Goal: Book appointment/travel/reservation

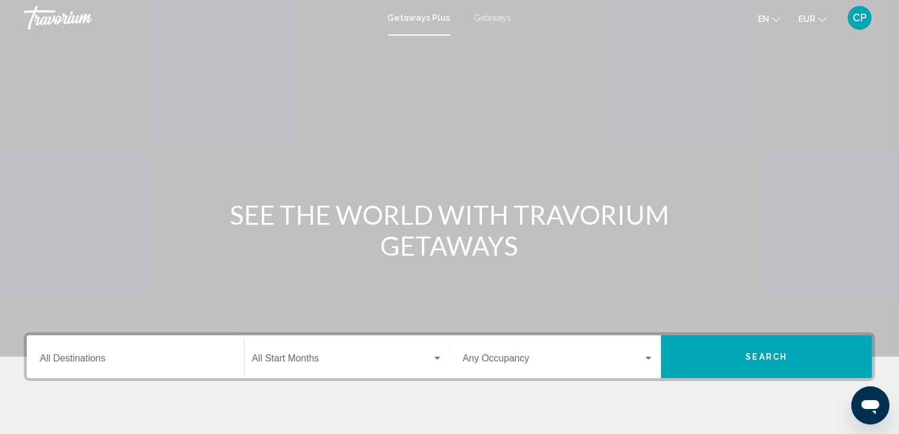
click at [621, 46] on div "Main content" at bounding box center [449, 178] width 899 height 357
click at [142, 359] on input "Destination All Destinations" at bounding box center [135, 361] width 191 height 11
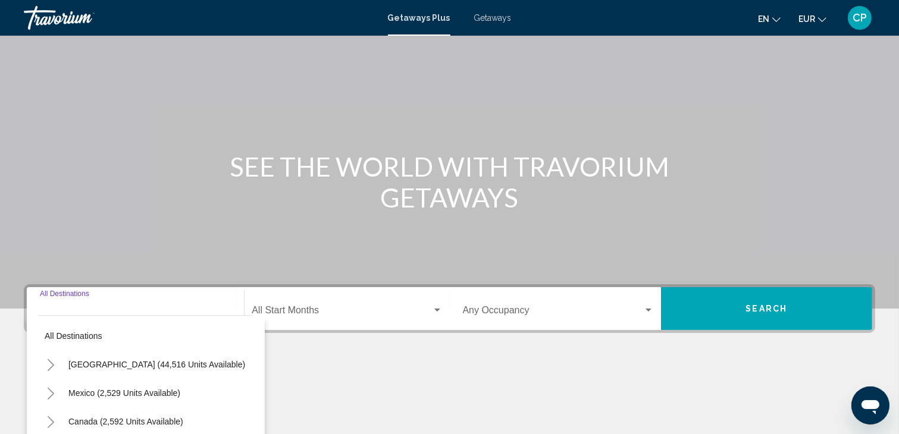
scroll to position [211, 0]
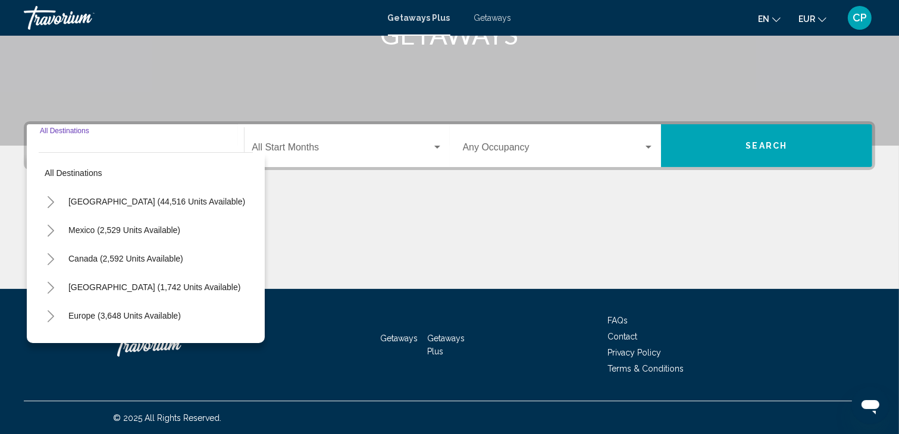
click at [49, 234] on icon "Toggle Mexico (2,529 units available)" at bounding box center [51, 231] width 7 height 12
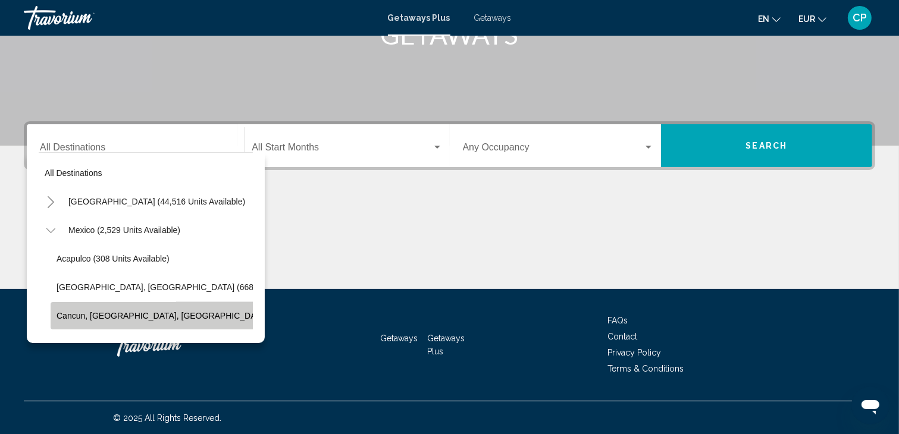
click at [67, 319] on span "Cancun, Cozumel, Riviera Maya (361 units available)" at bounding box center [202, 316] width 290 height 10
type input "**********"
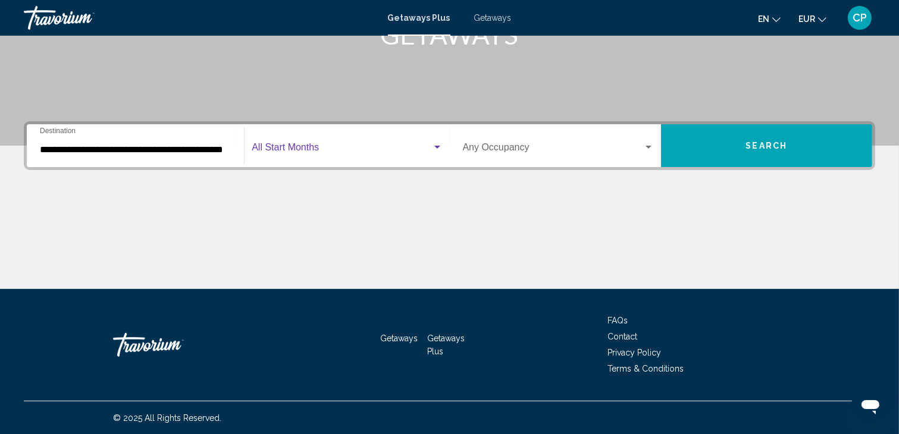
click at [295, 146] on span "Search widget" at bounding box center [342, 150] width 180 height 11
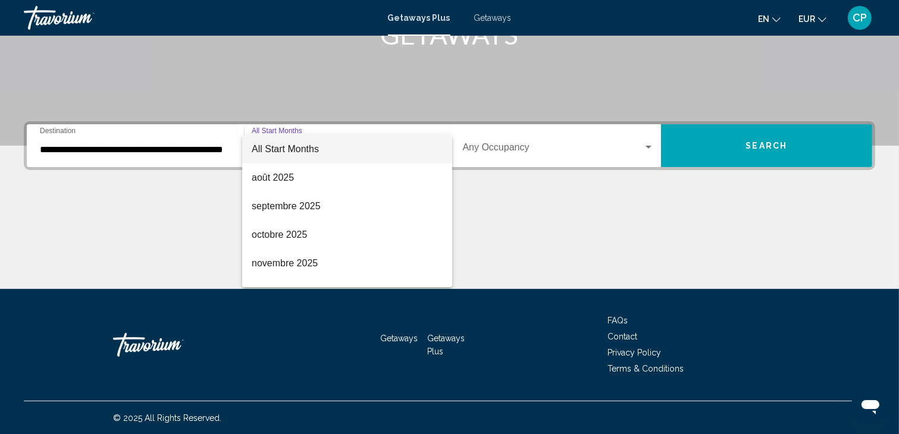
scroll to position [24, 0]
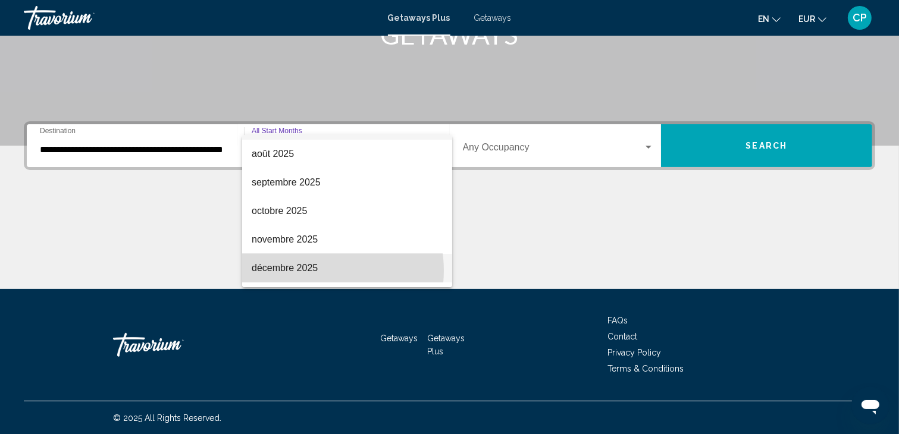
click at [310, 271] on span "décembre 2025" at bounding box center [347, 268] width 191 height 29
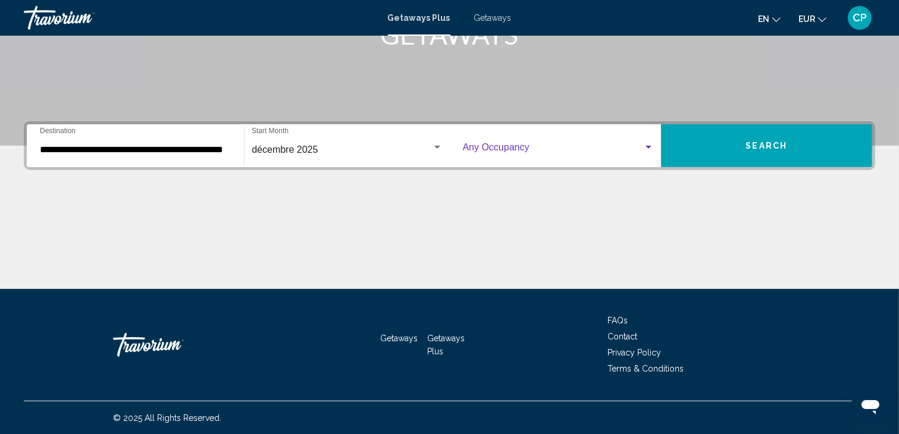
click at [497, 145] on span "Search widget" at bounding box center [553, 150] width 180 height 11
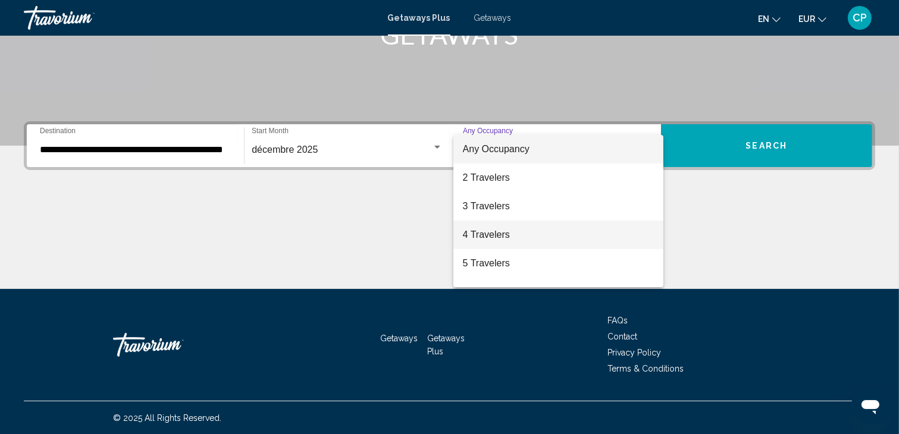
click at [482, 235] on span "4 Travelers" at bounding box center [558, 235] width 191 height 29
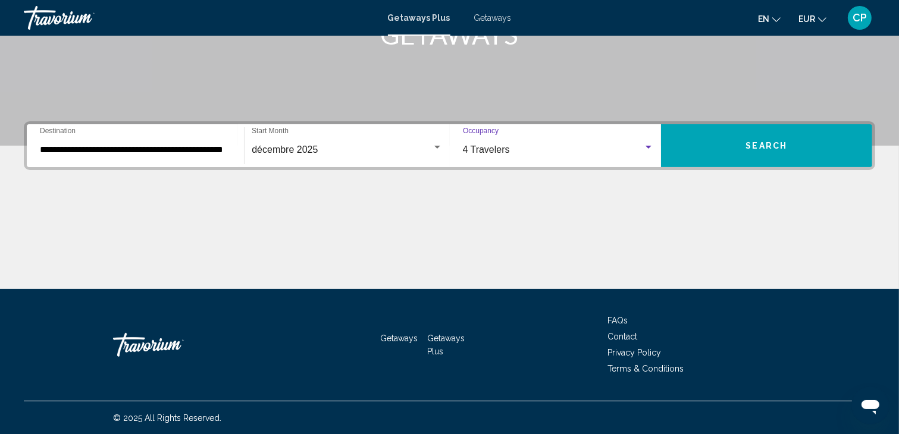
click at [722, 143] on button "Search" at bounding box center [766, 145] width 211 height 43
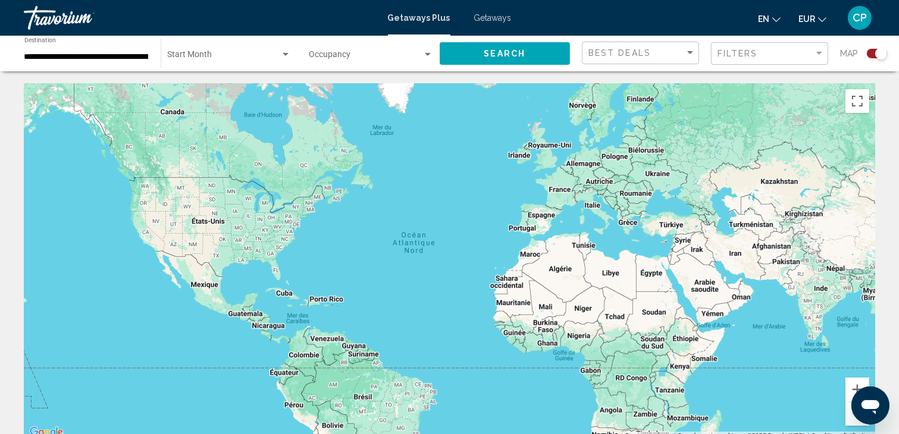
scroll to position [202, 0]
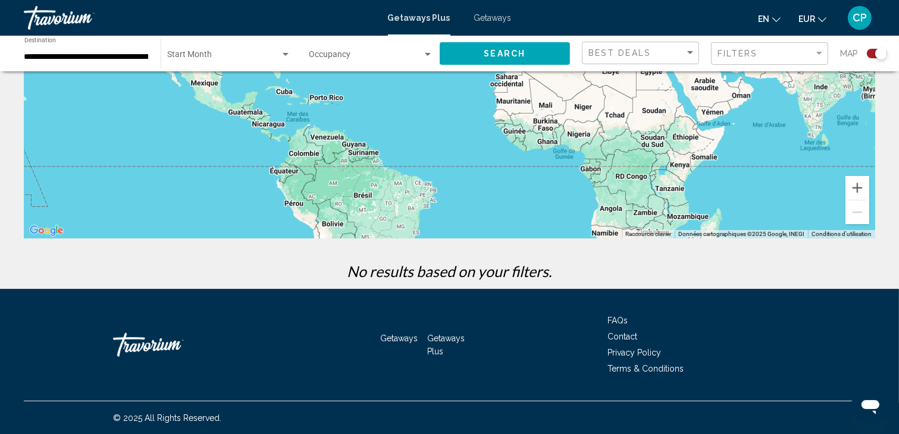
click at [488, 18] on span "Getaways" at bounding box center [492, 18] width 37 height 10
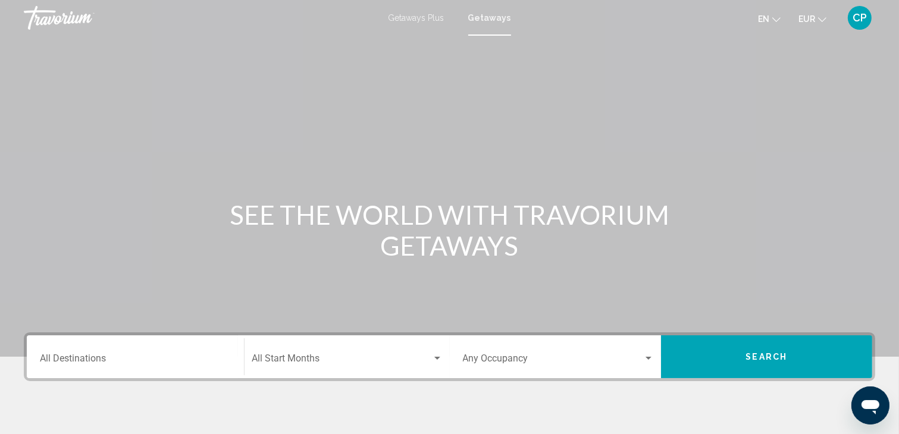
click at [62, 360] on input "Destination All Destinations" at bounding box center [135, 361] width 191 height 11
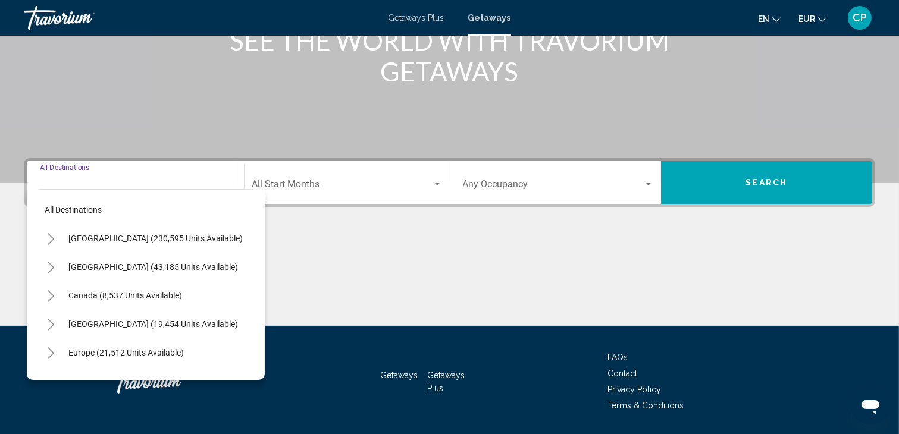
scroll to position [211, 0]
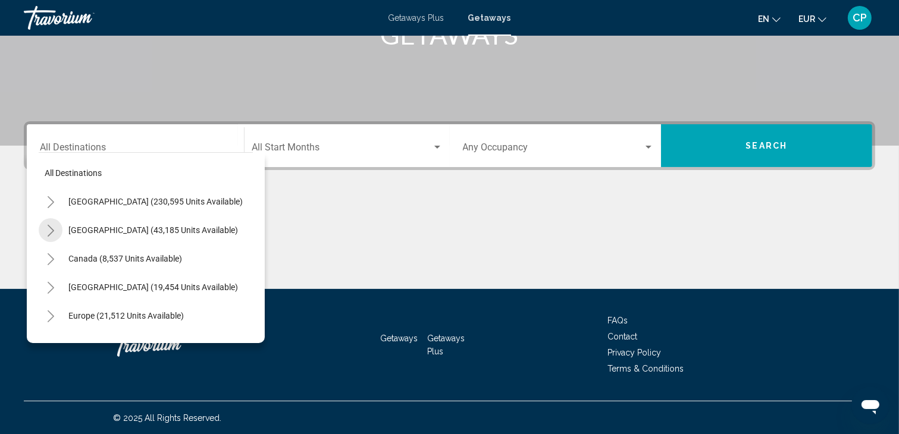
click at [51, 230] on icon "Toggle Mexico (43,185 units available)" at bounding box center [50, 231] width 9 height 12
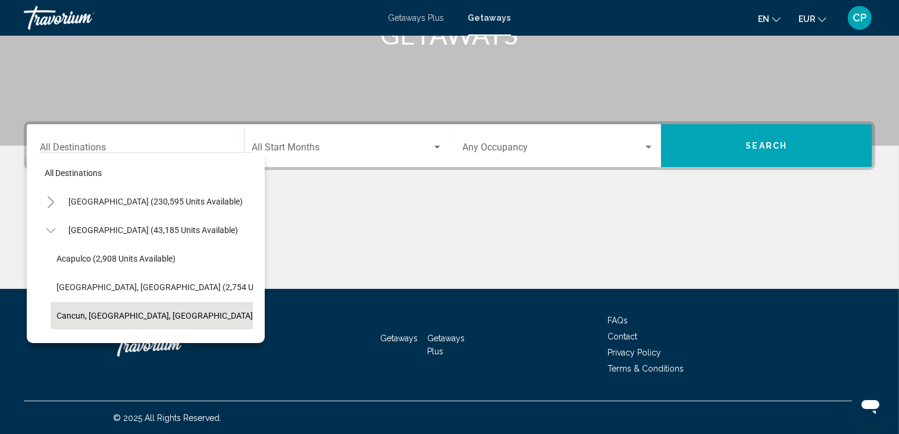
click at [62, 317] on span "Cancun, [GEOGRAPHIC_DATA], [GEOGRAPHIC_DATA] (19,082 units available)" at bounding box center [200, 316] width 286 height 10
type input "**********"
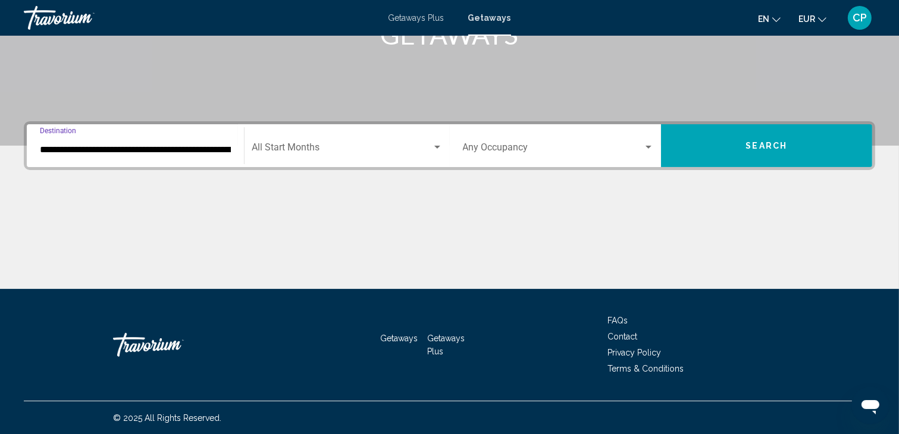
click at [272, 139] on div "Start Month All Start Months" at bounding box center [347, 145] width 190 height 37
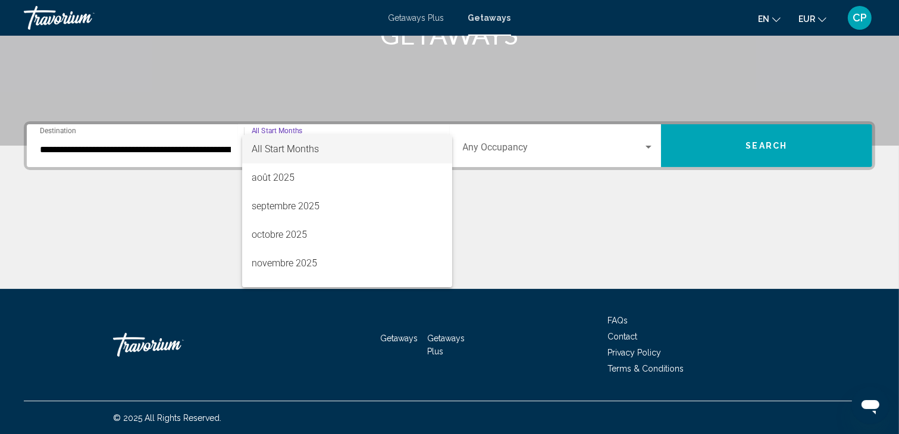
scroll to position [24, 0]
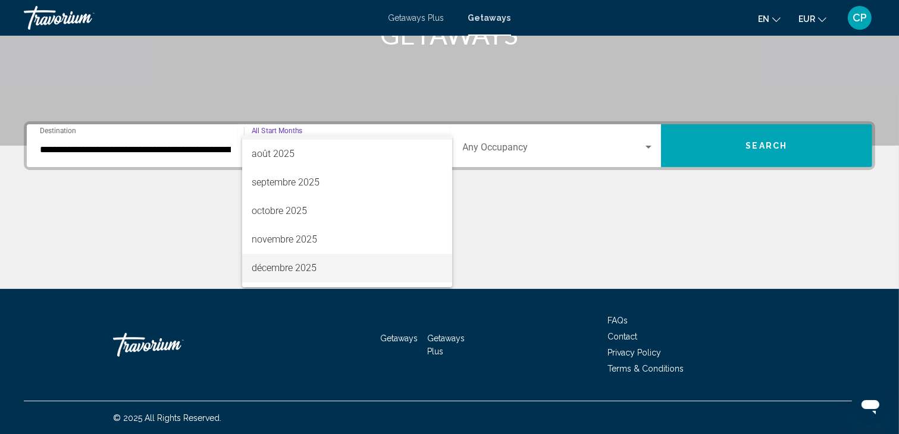
click at [310, 266] on span "décembre 2025" at bounding box center [347, 268] width 191 height 29
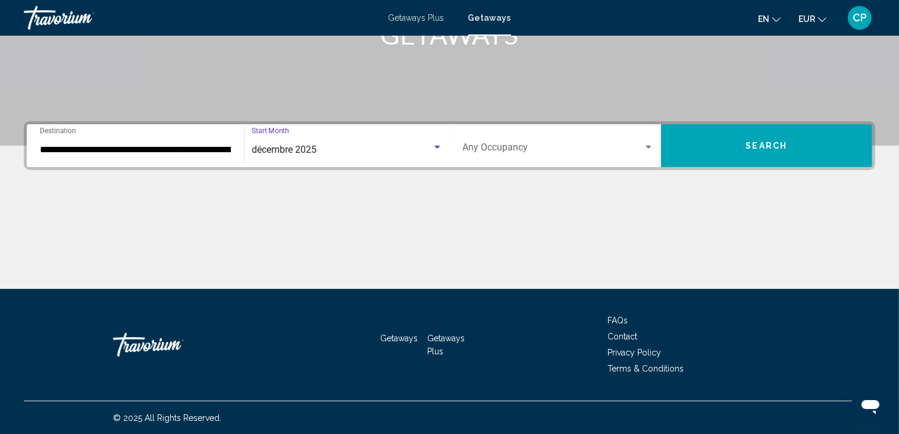
click at [562, 158] on div "Occupancy Any Occupancy" at bounding box center [558, 145] width 191 height 37
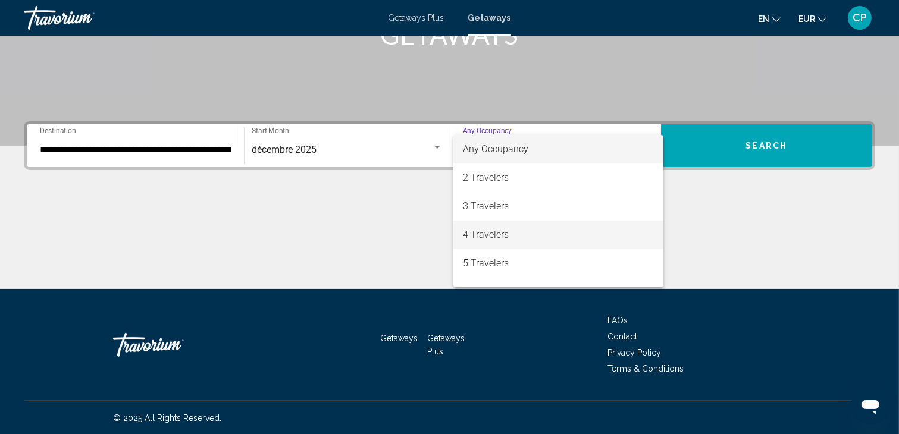
click at [494, 234] on span "4 Travelers" at bounding box center [558, 235] width 191 height 29
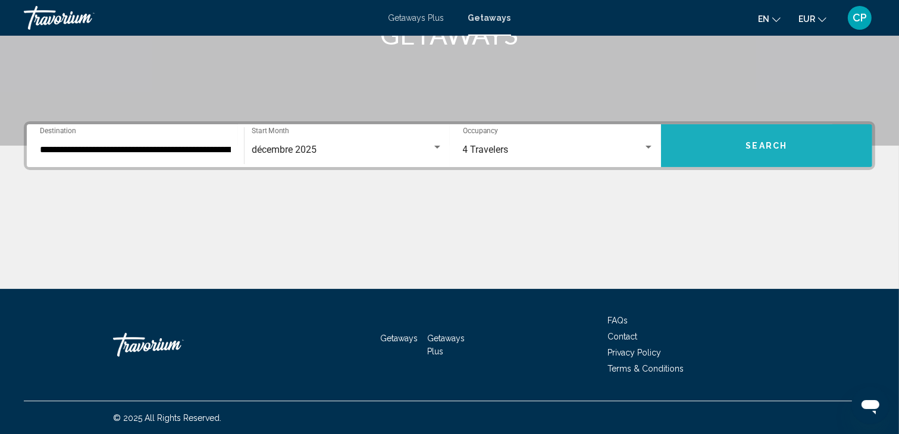
click at [702, 140] on button "Search" at bounding box center [766, 145] width 211 height 43
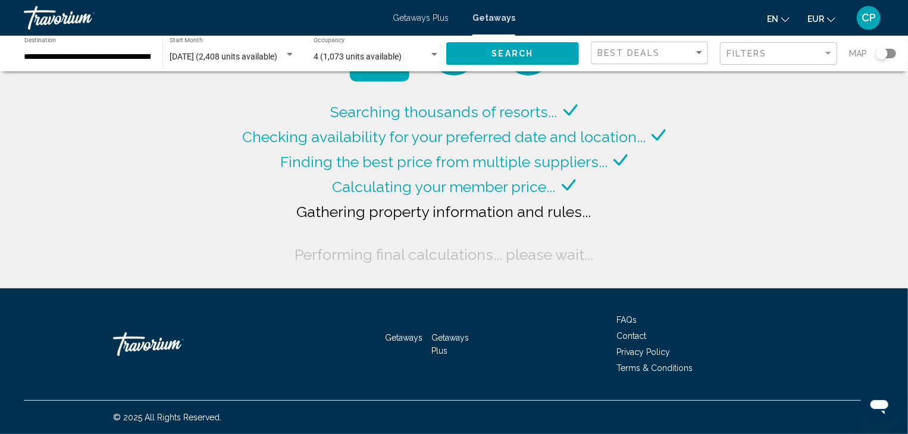
click at [578, 210] on span "Gathering property information and rules..." at bounding box center [444, 212] width 295 height 18
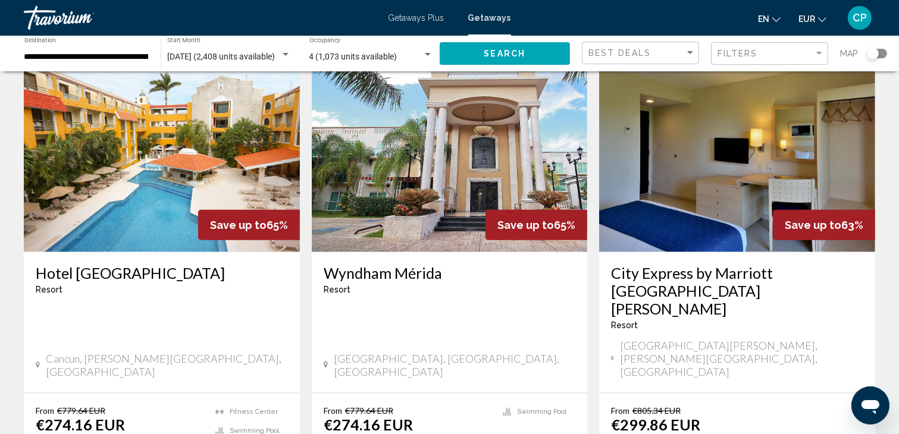
scroll to position [1507, 0]
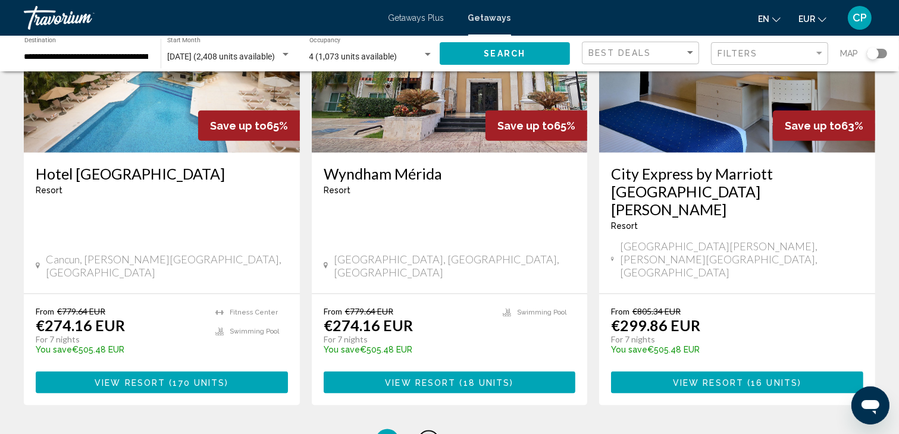
click at [431, 434] on span "2" at bounding box center [429, 441] width 6 height 13
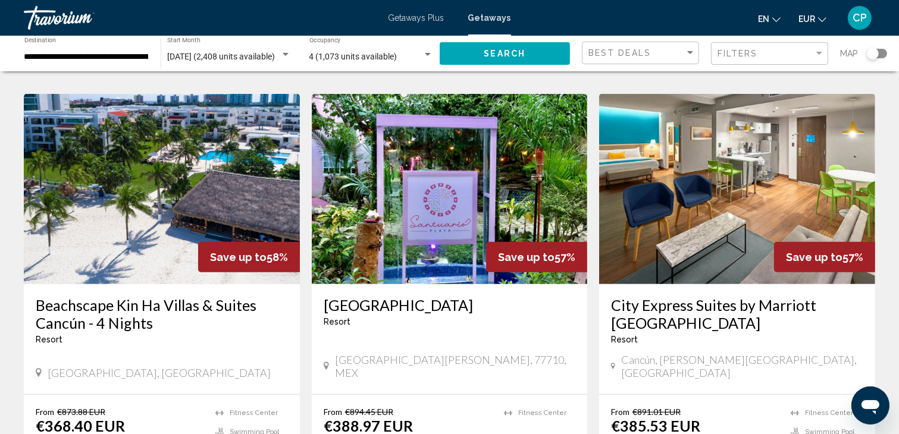
scroll to position [952, 0]
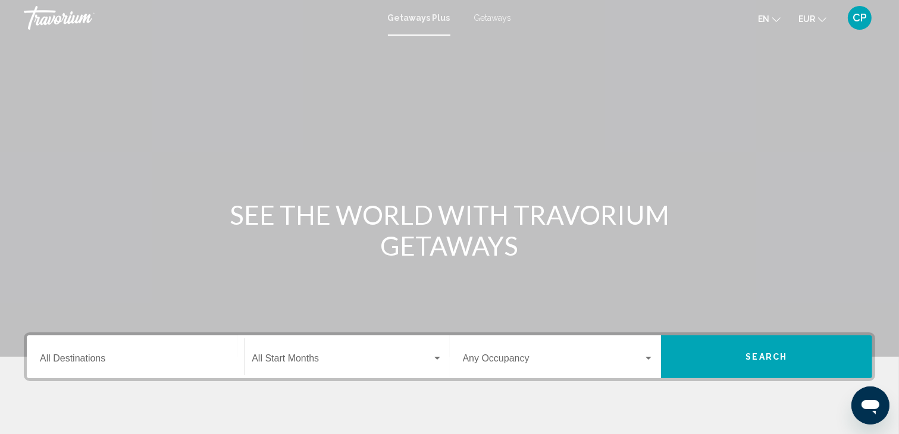
click at [483, 15] on span "Getaways" at bounding box center [492, 18] width 37 height 10
click at [83, 358] on input "Destination All Destinations" at bounding box center [135, 361] width 191 height 11
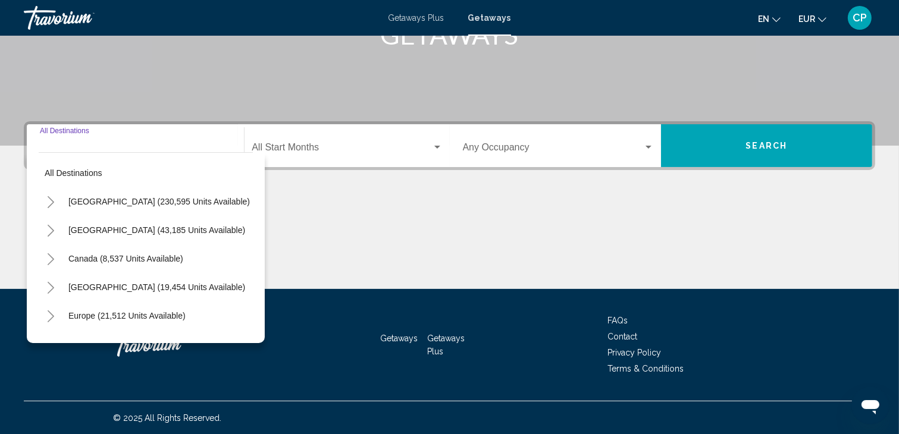
click at [51, 231] on icon "Toggle Mexico (43,185 units available)" at bounding box center [50, 231] width 9 height 12
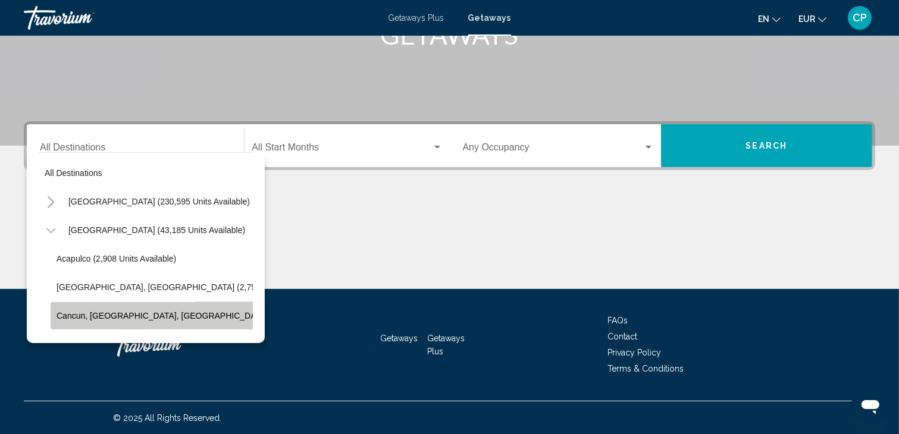
click at [82, 317] on span "Cancun, [GEOGRAPHIC_DATA], [GEOGRAPHIC_DATA] (19,082 units available)" at bounding box center [208, 316] width 302 height 10
type input "**********"
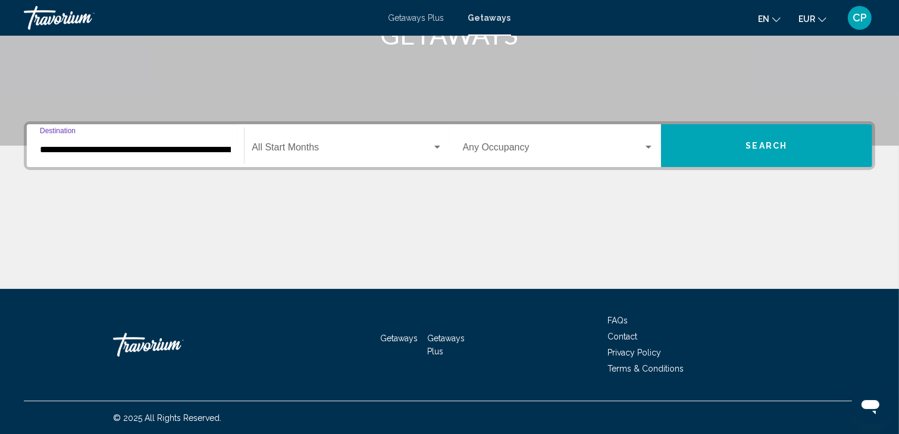
click at [275, 146] on span "Search widget" at bounding box center [342, 150] width 180 height 11
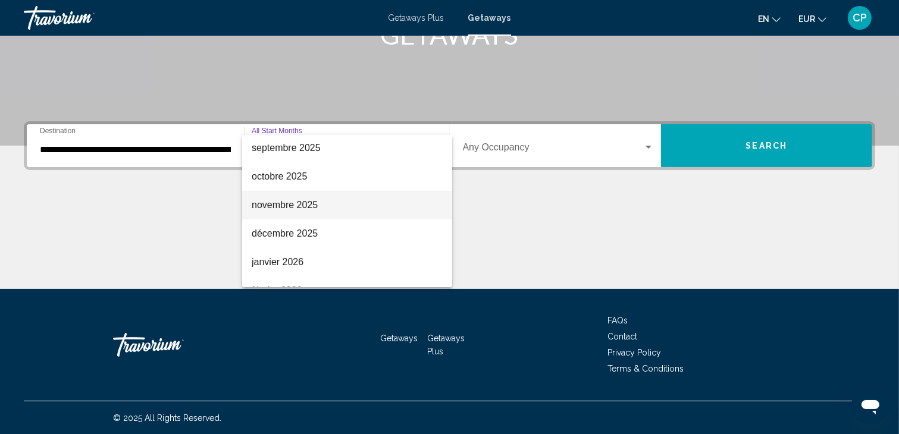
scroll to position [79, 0]
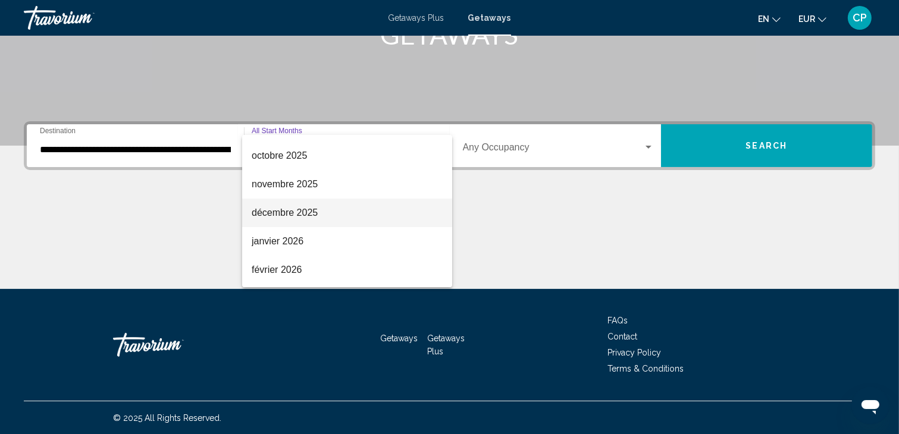
click at [280, 213] on span "décembre 2025" at bounding box center [347, 213] width 191 height 29
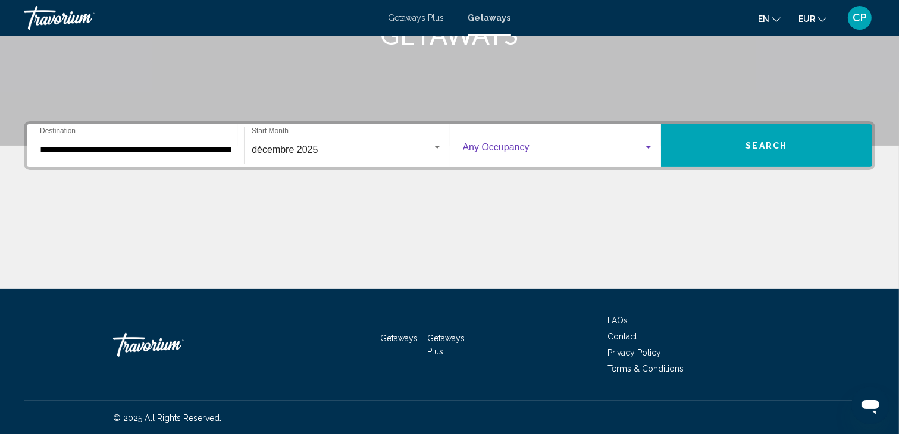
click at [494, 149] on span "Search widget" at bounding box center [553, 150] width 180 height 11
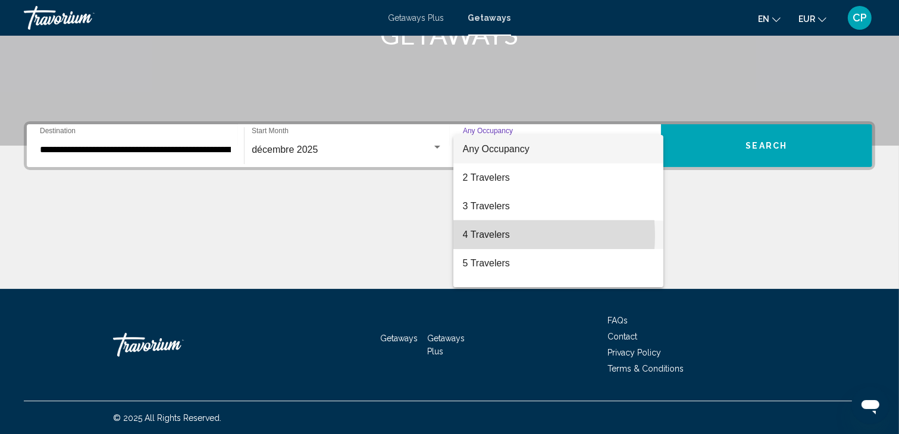
click at [488, 236] on span "4 Travelers" at bounding box center [558, 235] width 191 height 29
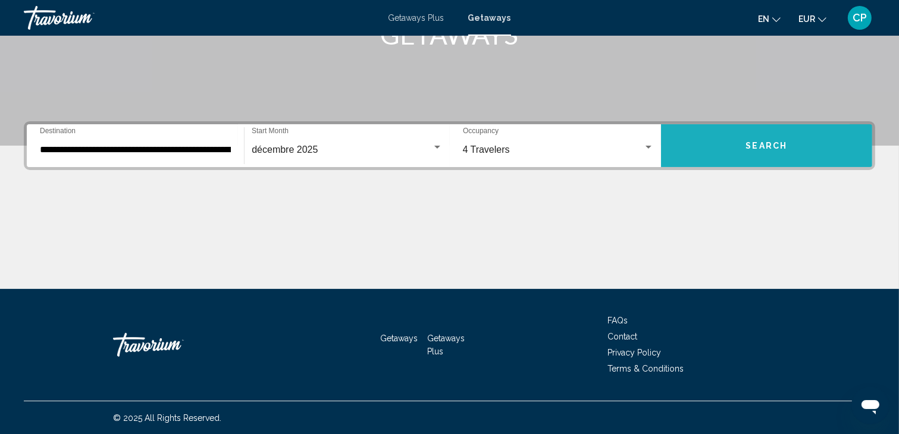
click at [710, 146] on button "Search" at bounding box center [766, 145] width 211 height 43
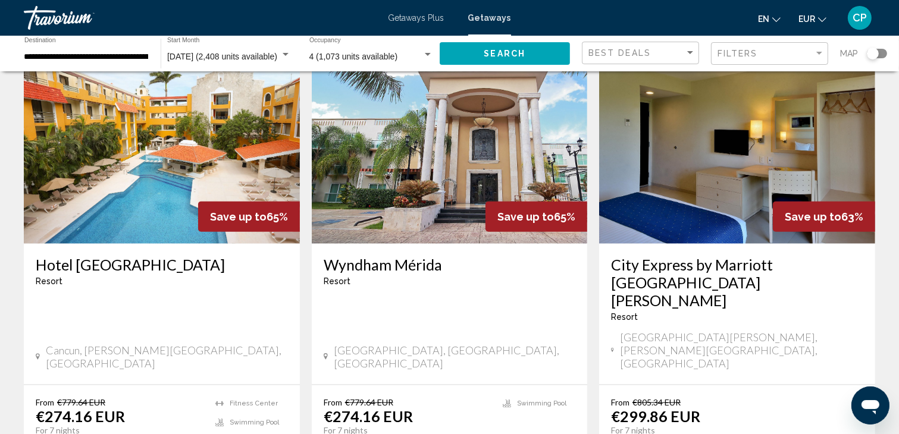
scroll to position [1336, 0]
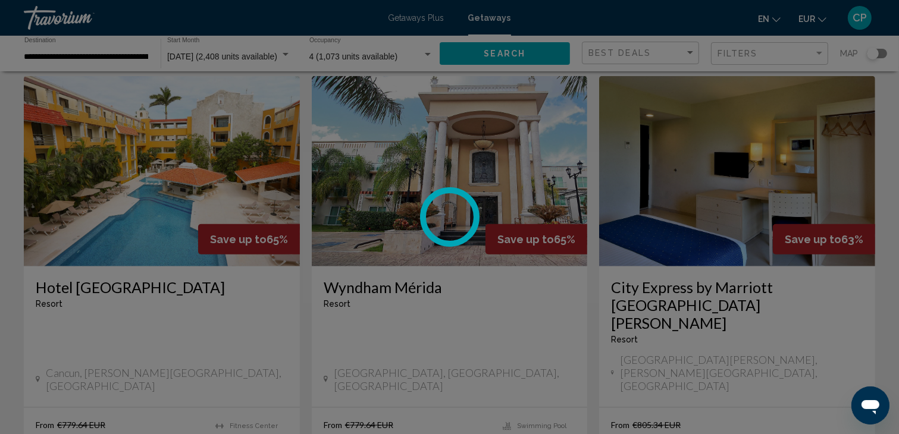
scroll to position [1416, 0]
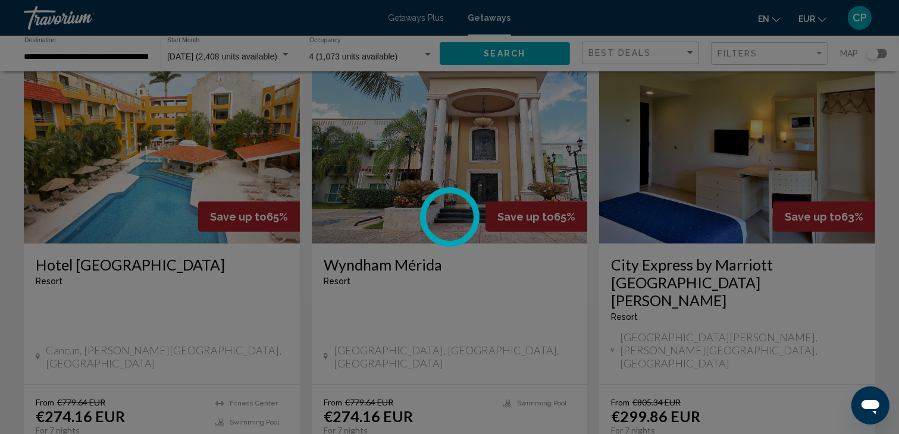
click at [437, 352] on div at bounding box center [449, 217] width 899 height 434
click at [431, 355] on div at bounding box center [449, 217] width 899 height 434
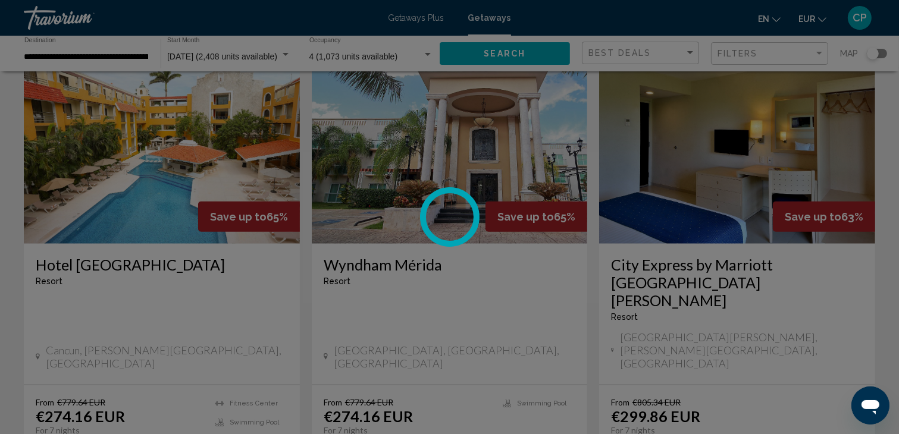
click at [431, 355] on div at bounding box center [449, 217] width 899 height 434
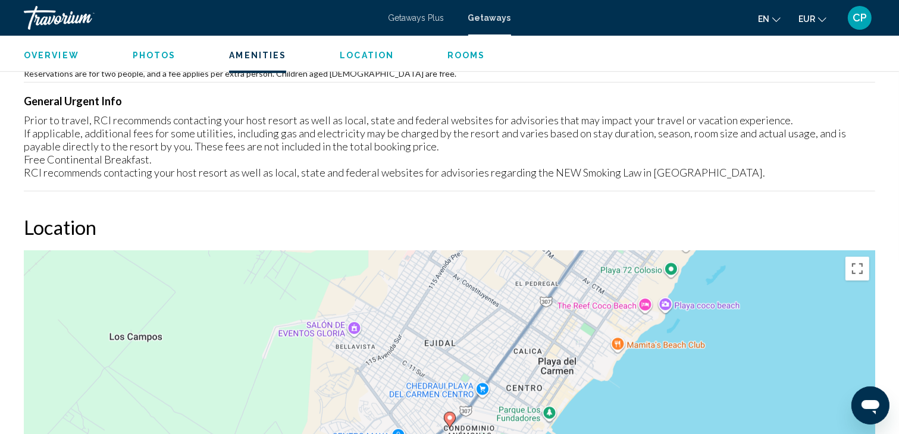
scroll to position [952, 0]
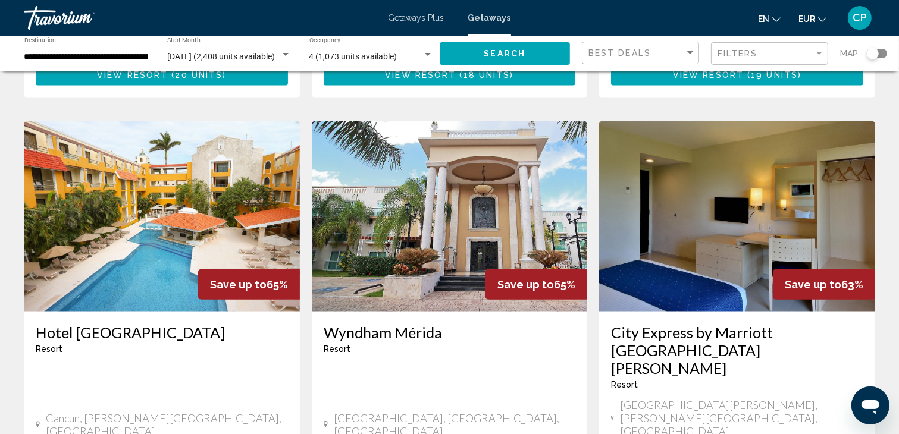
scroll to position [1428, 0]
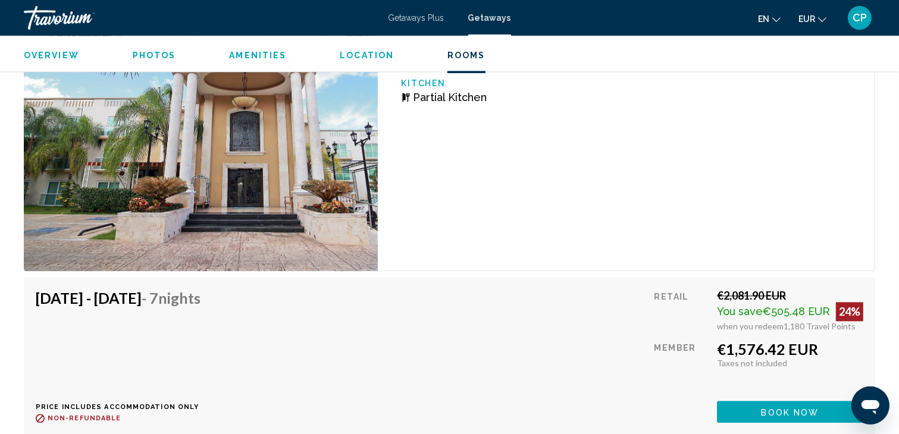
scroll to position [2459, 0]
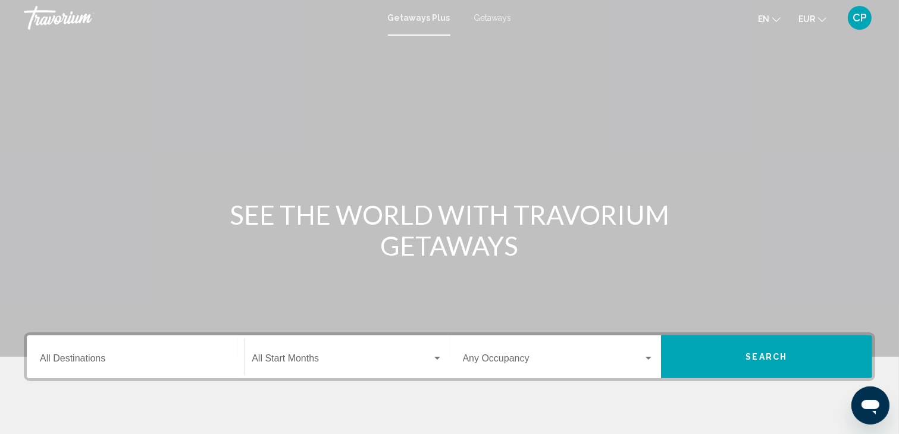
click at [487, 15] on span "Getaways" at bounding box center [492, 18] width 37 height 10
click at [81, 356] on input "Destination All Destinations" at bounding box center [135, 361] width 191 height 11
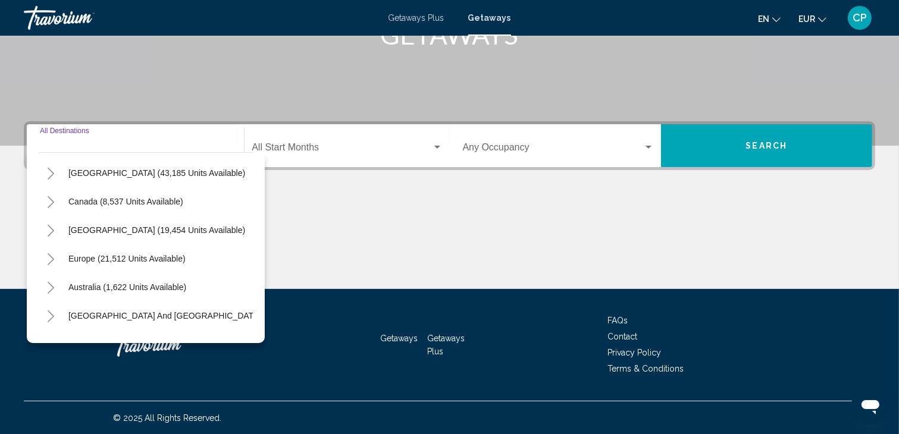
scroll to position [79, 0]
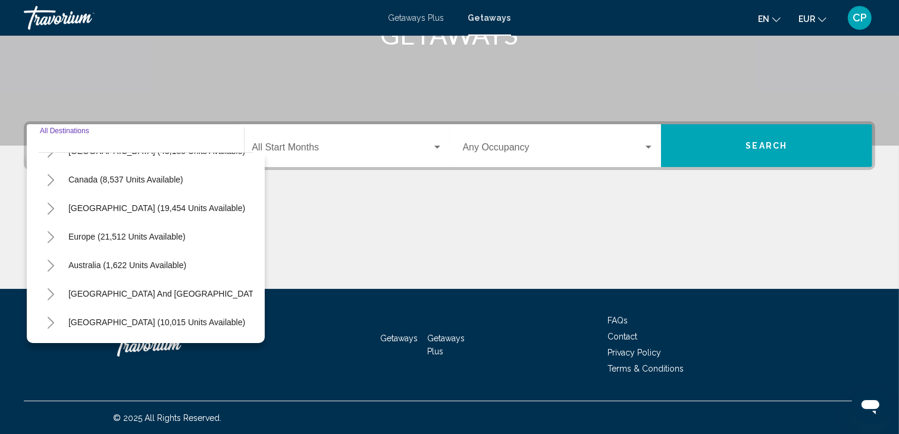
click at [52, 237] on icon "Toggle Europe (21,512 units available)" at bounding box center [51, 237] width 7 height 12
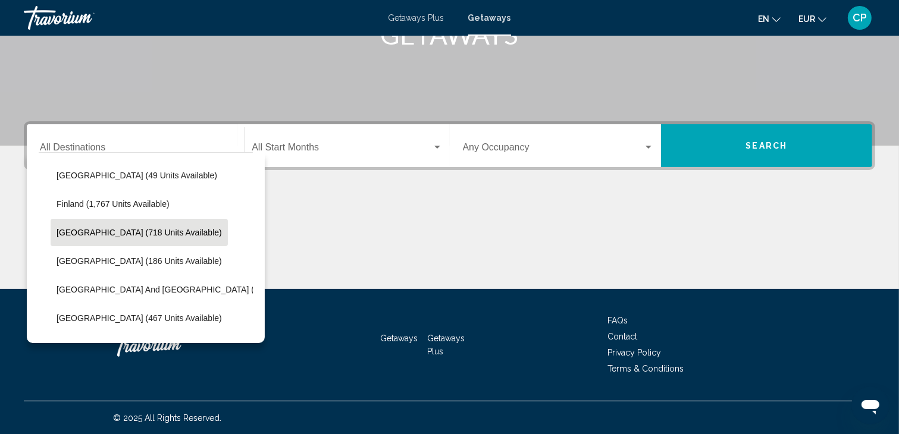
scroll to position [317, 0]
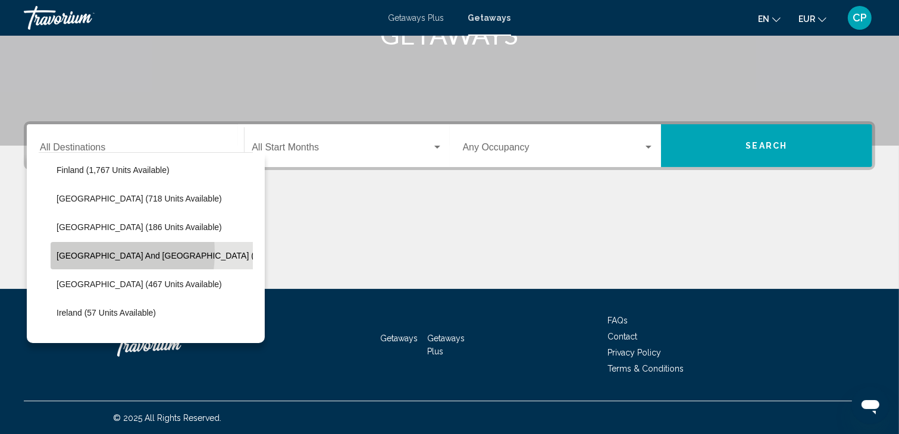
click at [87, 252] on span "Greece and Cyprus (593 units available)" at bounding box center [192, 256] width 271 height 10
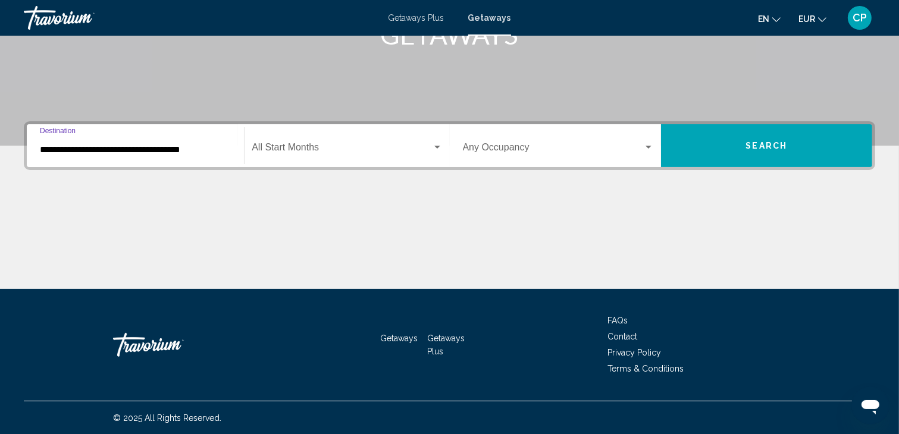
click at [277, 146] on span "Search widget" at bounding box center [342, 150] width 180 height 11
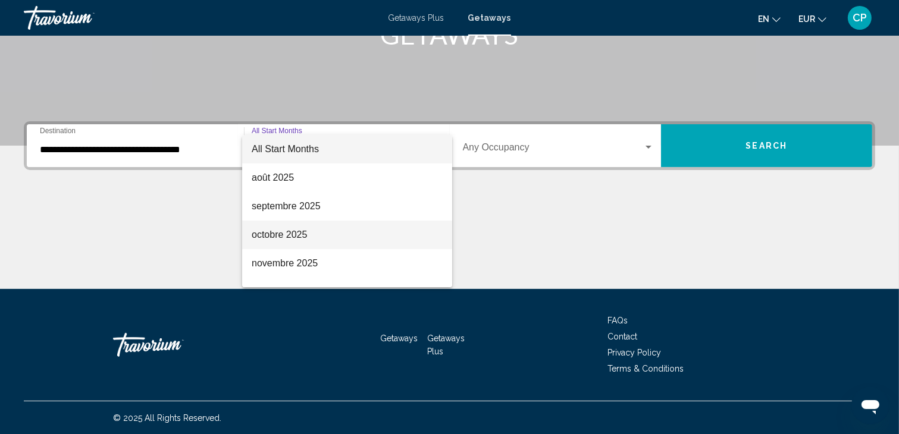
scroll to position [79, 0]
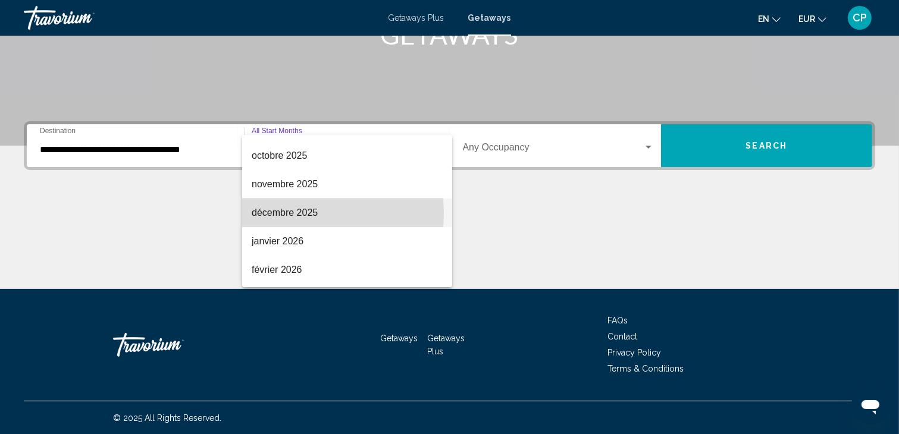
click at [284, 214] on span "décembre 2025" at bounding box center [347, 213] width 191 height 29
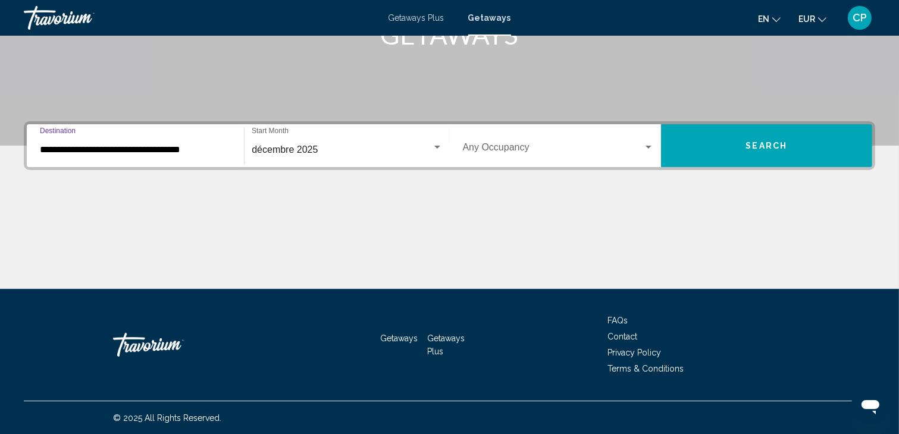
click at [175, 148] on input "**********" at bounding box center [135, 150] width 191 height 11
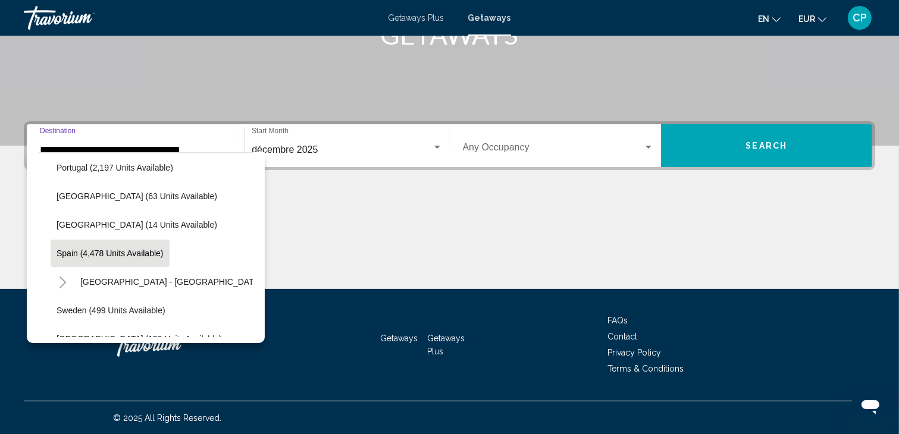
scroll to position [570, 0]
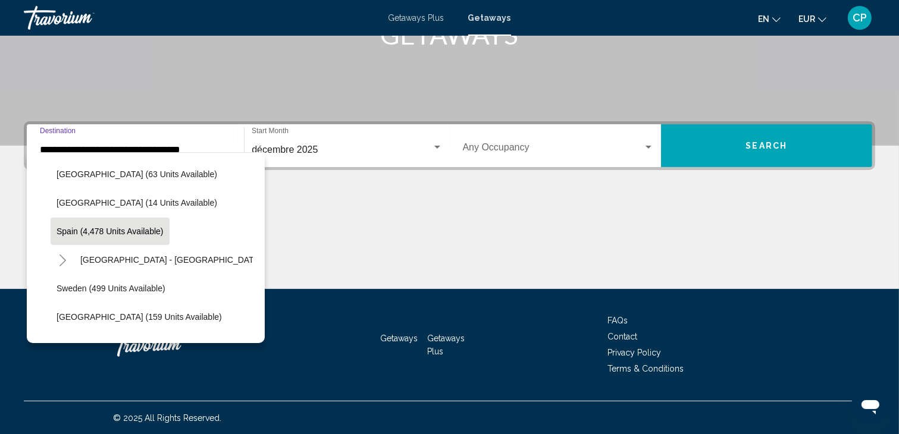
click at [109, 227] on span "Spain (4,478 units available)" at bounding box center [110, 232] width 107 height 10
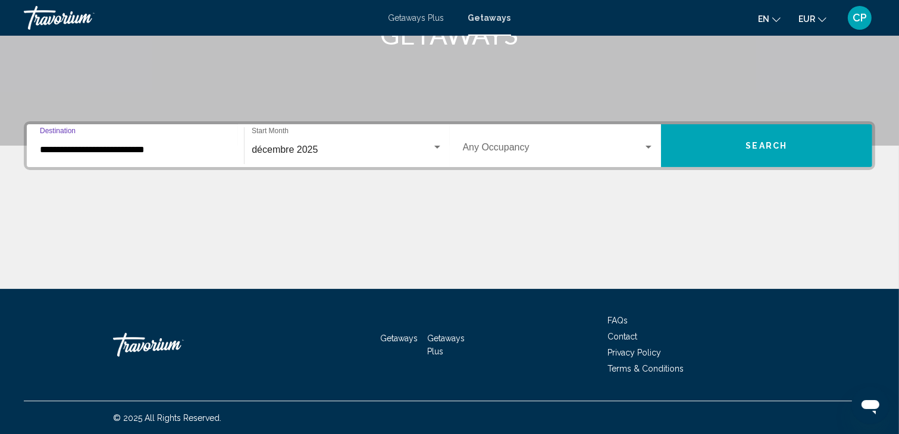
click at [123, 149] on input "**********" at bounding box center [135, 150] width 191 height 11
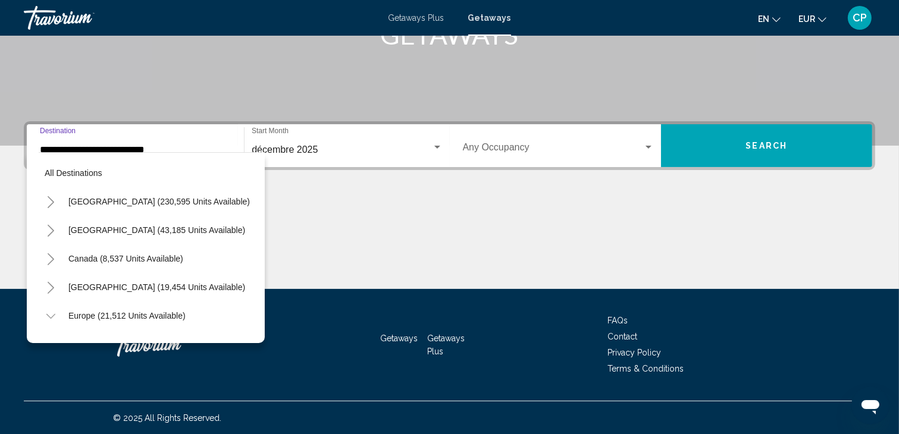
scroll to position [560, 0]
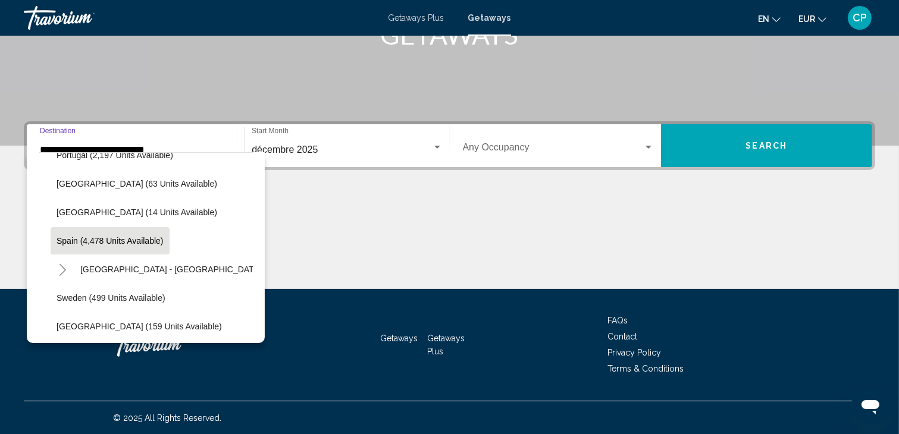
click at [62, 268] on icon "Toggle Spain - Canary Islands (1,345 units available)" at bounding box center [62, 270] width 9 height 12
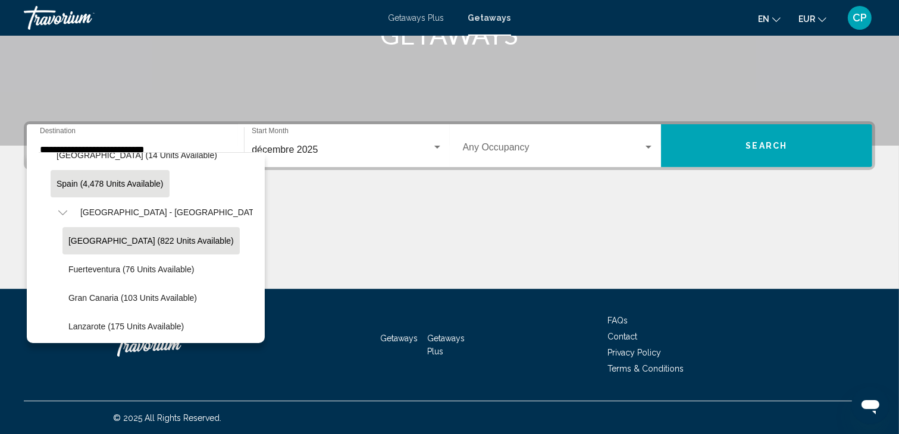
scroll to position [640, 0]
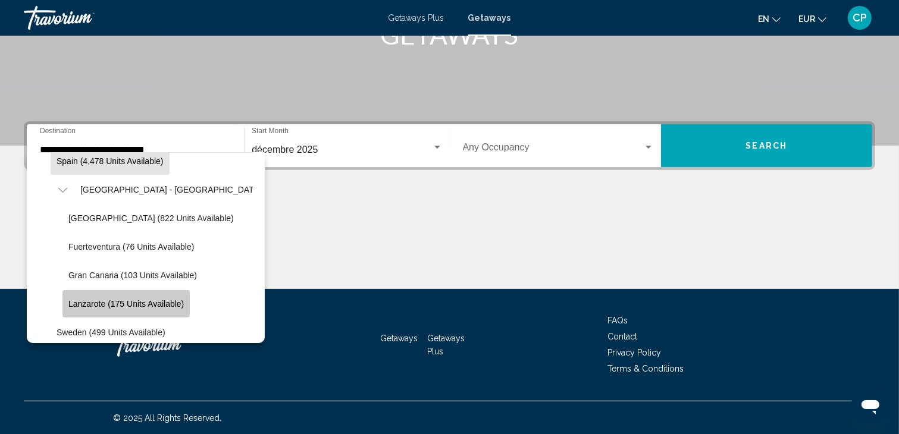
click at [83, 305] on span "Lanzarote (175 units available)" at bounding box center [125, 304] width 115 height 10
type input "**********"
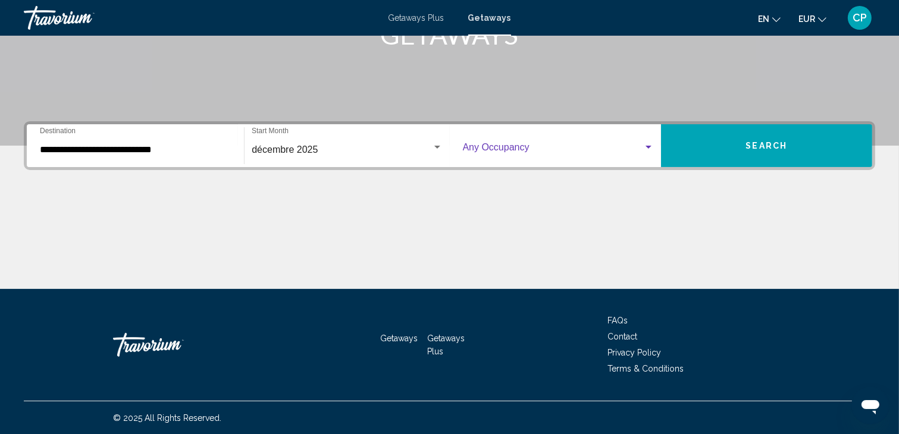
click at [499, 148] on span "Search widget" at bounding box center [553, 150] width 180 height 11
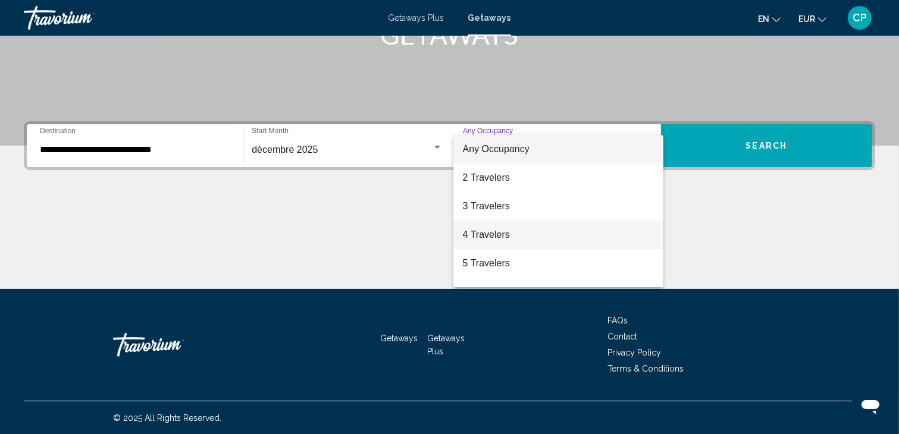
click at [487, 237] on span "4 Travelers" at bounding box center [558, 235] width 191 height 29
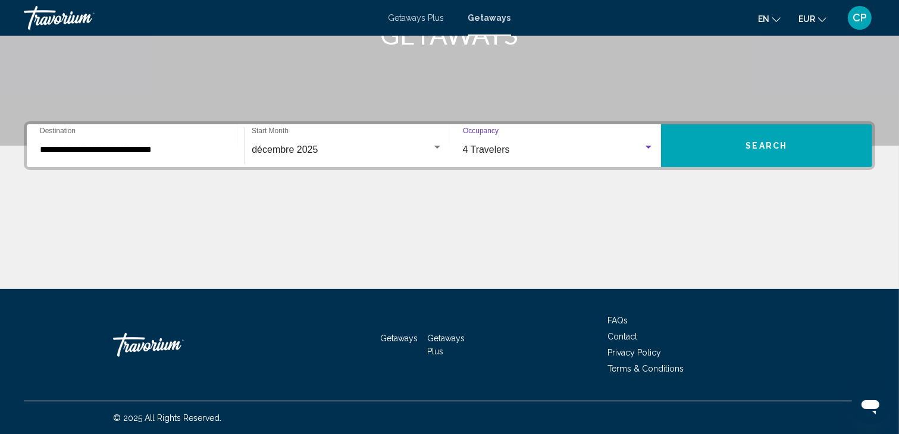
click at [714, 139] on button "Search" at bounding box center [766, 145] width 211 height 43
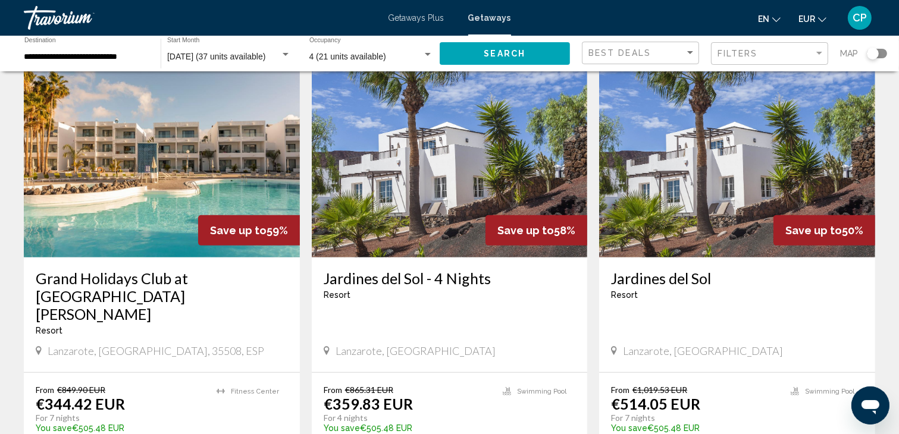
scroll to position [555, 0]
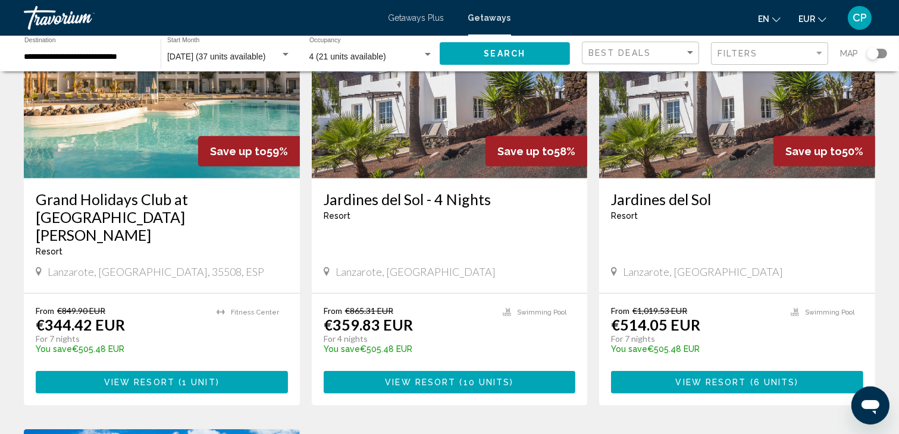
click at [200, 378] on span "1 unit" at bounding box center [199, 383] width 34 height 10
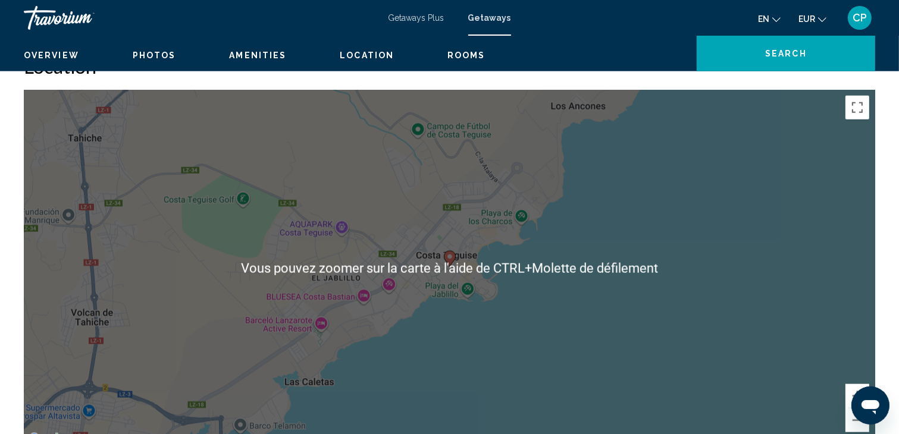
scroll to position [317, 0]
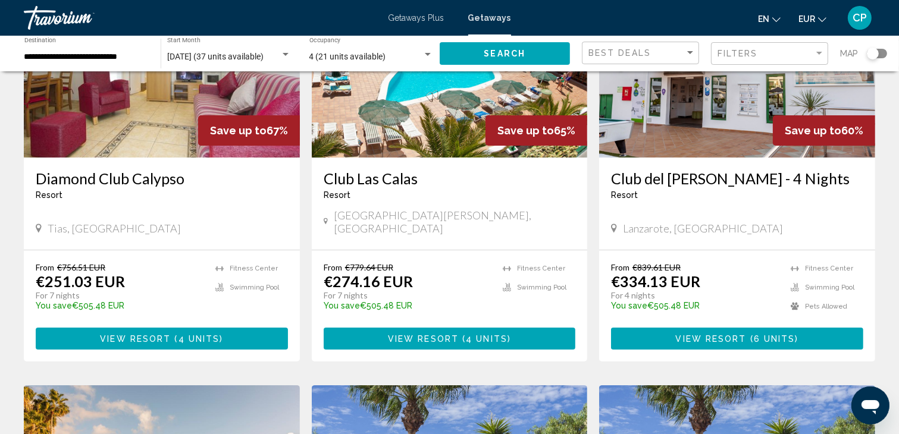
scroll to position [158, 0]
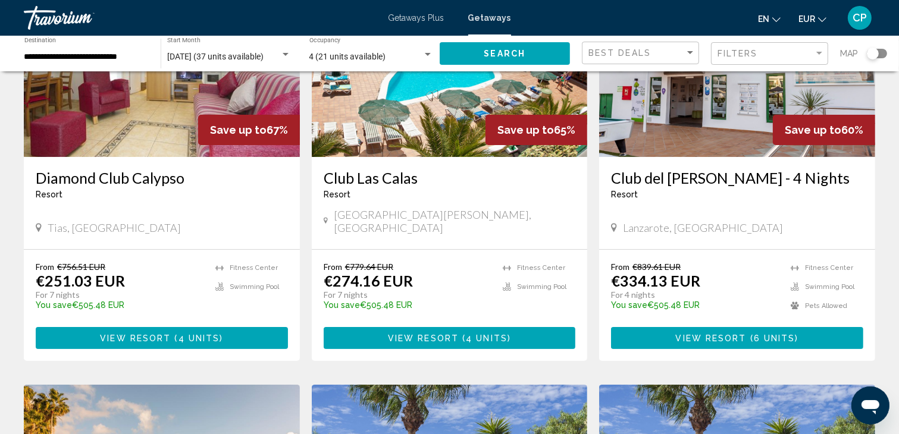
click at [414, 334] on span "View Resort" at bounding box center [423, 339] width 71 height 10
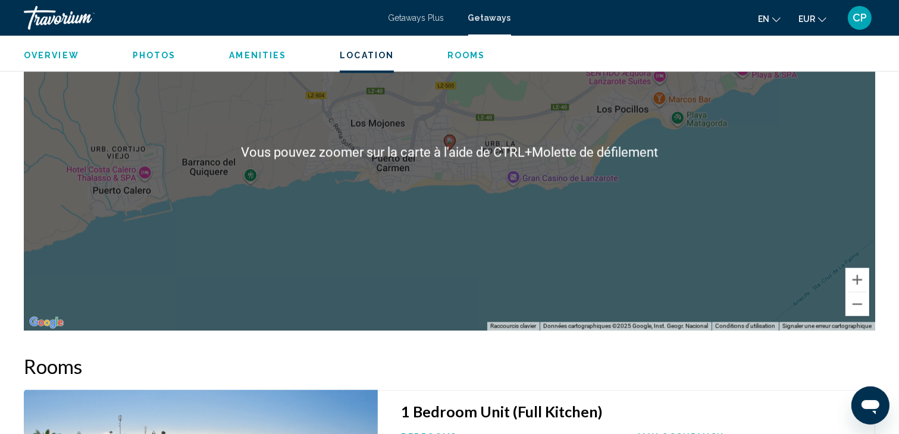
scroll to position [1745, 0]
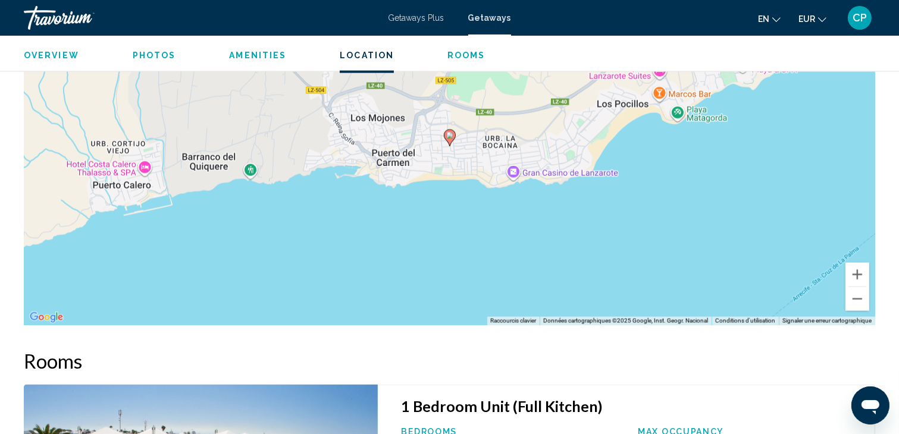
click at [651, 230] on div "Pour activer le glissement avec le clavier, appuyez sur Alt+Entrée. Une fois ce…" at bounding box center [449, 146] width 851 height 357
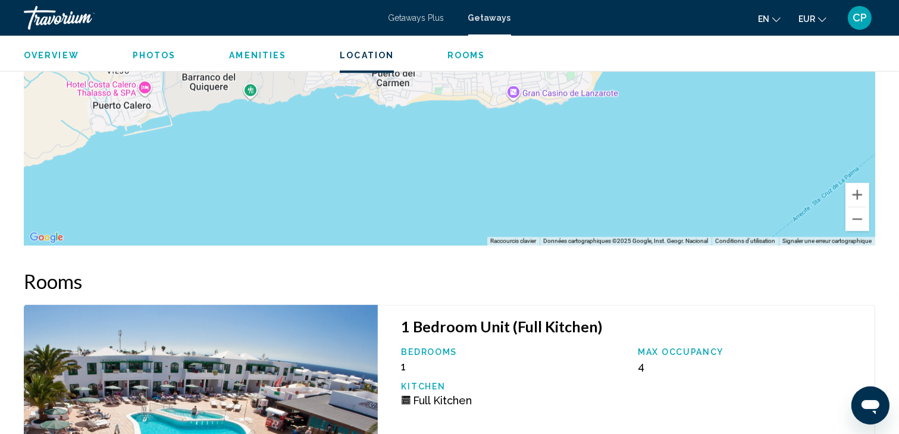
scroll to position [1666, 0]
